Goal: Transaction & Acquisition: Obtain resource

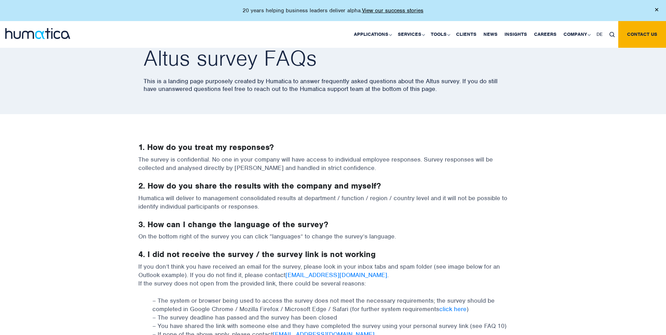
click at [27, 37] on img at bounding box center [37, 33] width 65 height 11
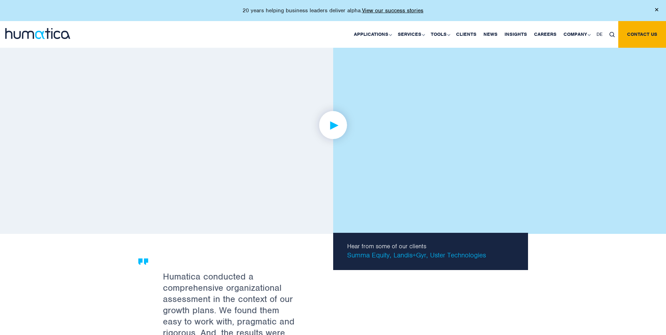
scroll to position [1102, 0]
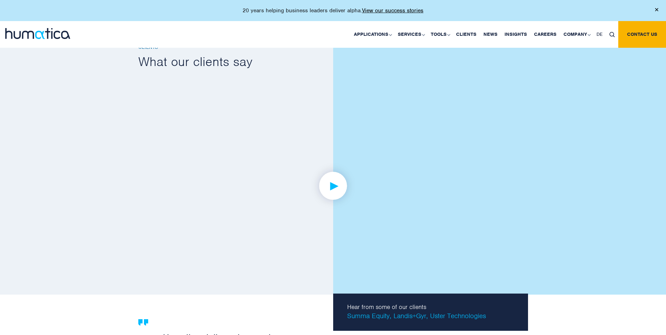
click at [336, 184] on img at bounding box center [333, 186] width 54 height 54
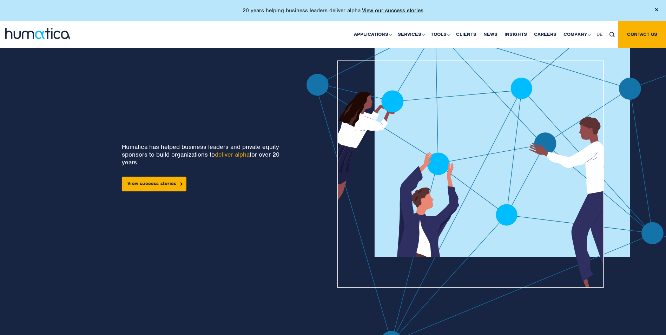
scroll to position [0, 0]
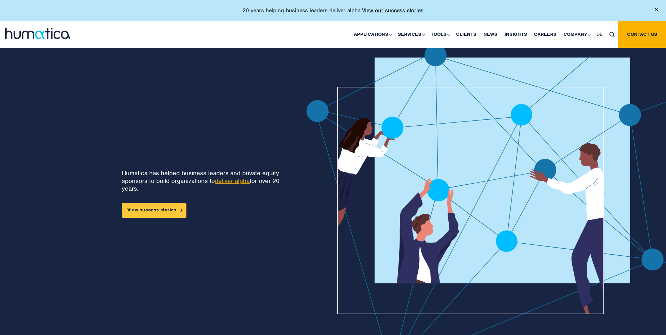
click at [170, 206] on link "View success stories" at bounding box center [154, 210] width 65 height 15
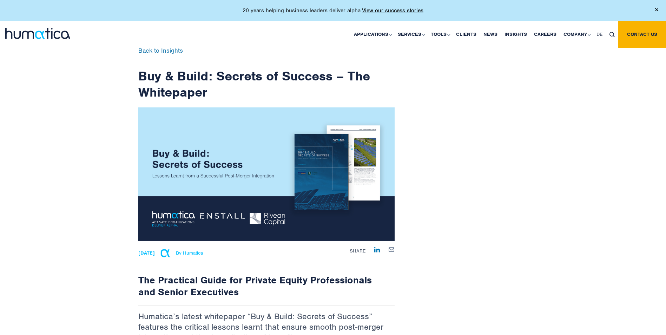
click at [551, 129] on div "Back to Insights Buy & Build: Secrets of Success – The Whitepaper [DATE] By Hum…" at bounding box center [333, 300] width 666 height 546
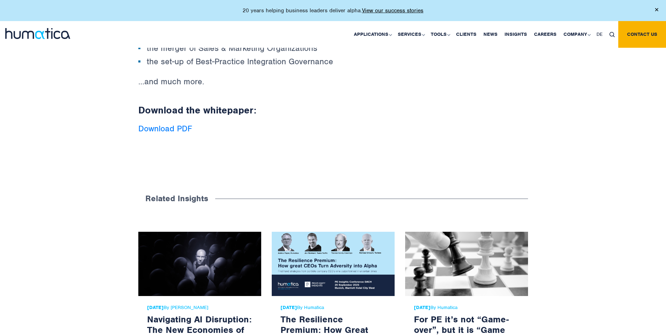
scroll to position [392, 0]
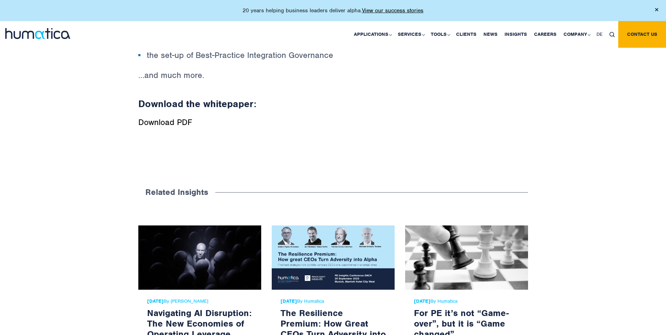
click at [173, 124] on link "Download PDF" at bounding box center [165, 122] width 54 height 11
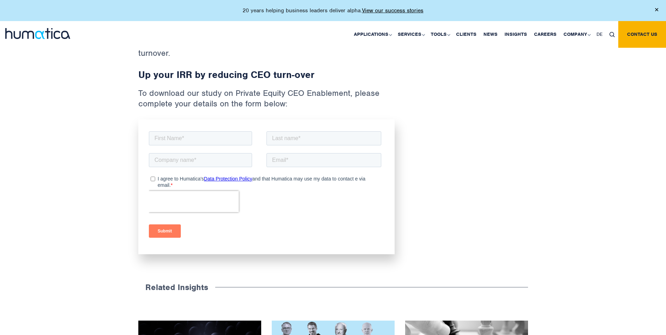
scroll to position [397, 0]
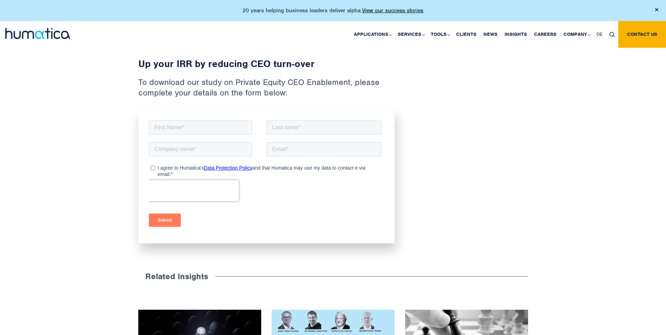
drag, startPoint x: 228, startPoint y: 109, endPoint x: 223, endPoint y: 115, distance: 7.5
click at [225, 111] on div at bounding box center [266, 175] width 256 height 135
click at [222, 125] on input "text" at bounding box center [199, 127] width 103 height 14
type input "Sabrina"
click at [284, 131] on input "text" at bounding box center [323, 127] width 115 height 14
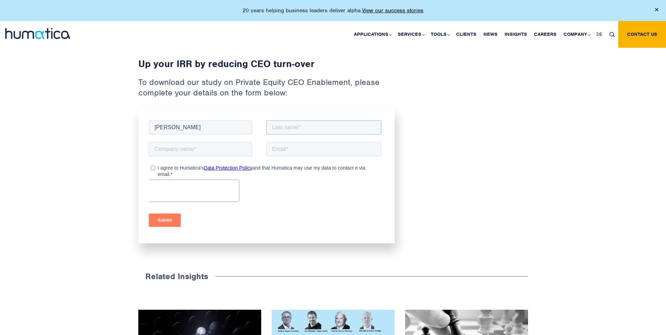
type input "Brokherm"
click at [205, 152] on input "text" at bounding box center [199, 149] width 103 height 14
type input "Myneva Group GmbH"
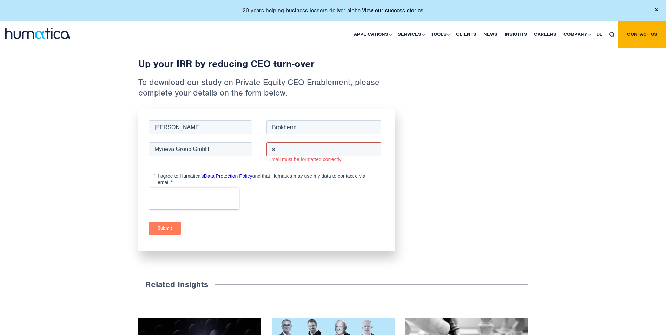
type input "sabrina.brokherm@myneva.eu"
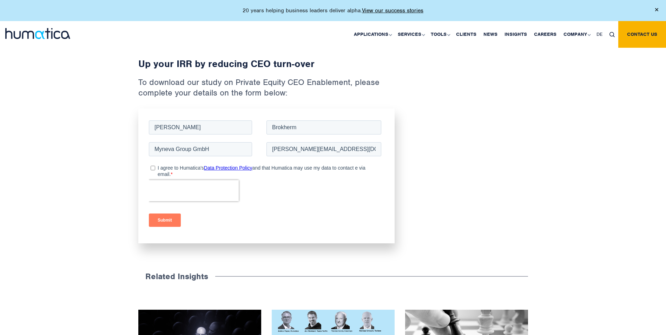
click at [153, 169] on input "I agree to Humatica's Data Protection Policy and that Humatica may use my data …" at bounding box center [152, 167] width 5 height 5
checkbox input "true"
click at [164, 220] on input "Submit" at bounding box center [164, 219] width 32 height 13
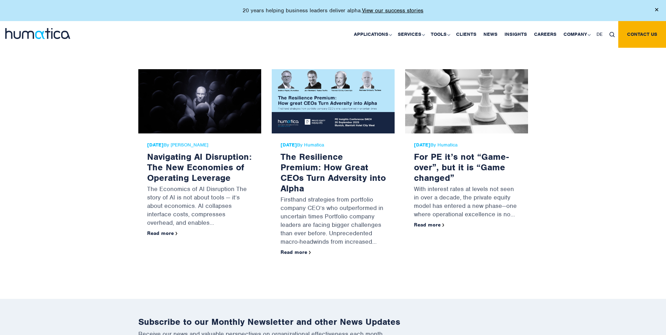
scroll to position [524, 0]
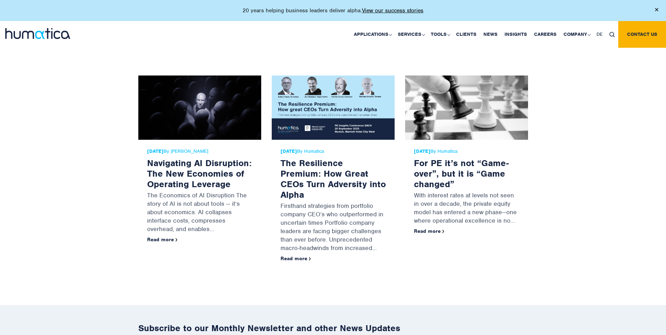
click at [456, 258] on div "30 Jul, 2025 By Humatica For PE it’s not “Game-over”, but it is “Game changed” …" at bounding box center [466, 174] width 123 height 198
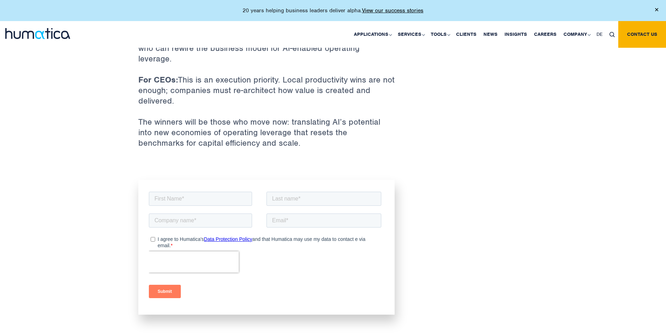
scroll to position [1885, 0]
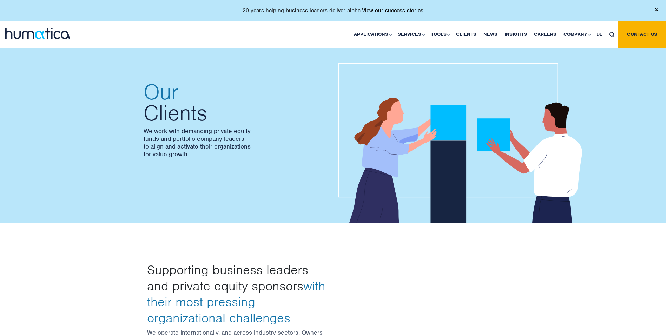
click at [388, 10] on link "View our success stories" at bounding box center [392, 10] width 61 height 7
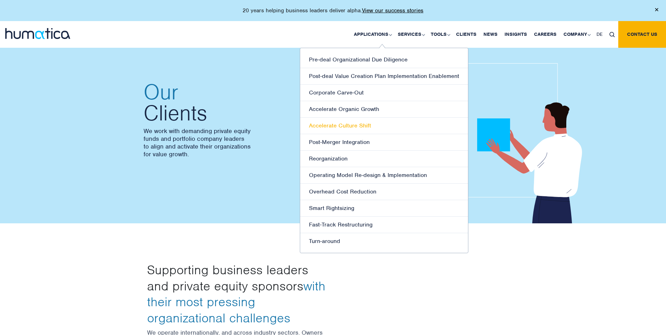
drag, startPoint x: 357, startPoint y: 124, endPoint x: 355, endPoint y: 127, distance: 3.7
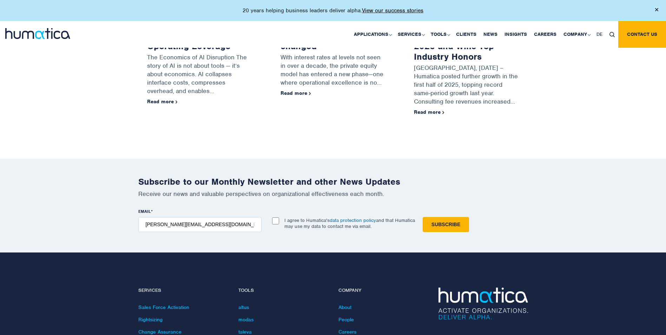
scroll to position [600, 0]
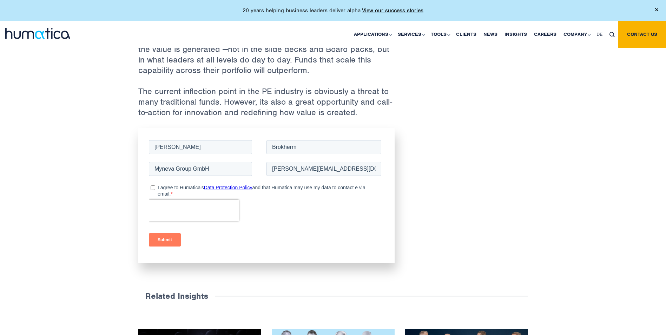
scroll to position [1195, 0]
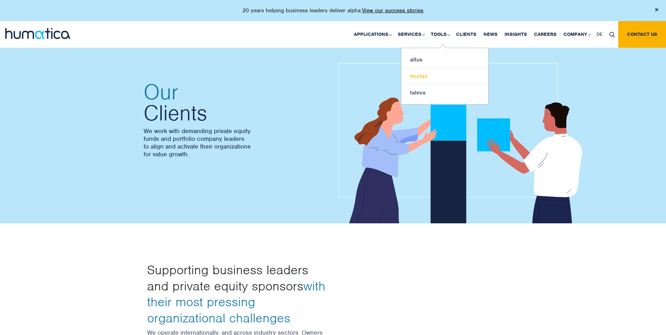
click at [424, 77] on link "modas" at bounding box center [444, 76] width 87 height 16
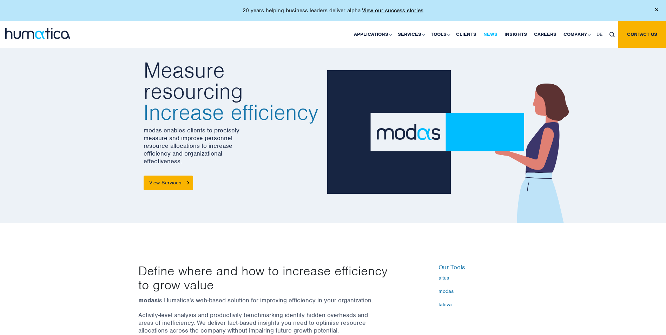
click at [493, 35] on link "News" at bounding box center [490, 34] width 21 height 27
